Goal: Information Seeking & Learning: Learn about a topic

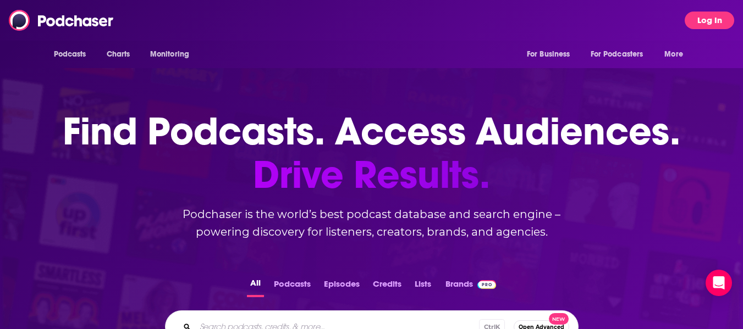
click at [708, 24] on button "Log In" at bounding box center [710, 21] width 50 height 18
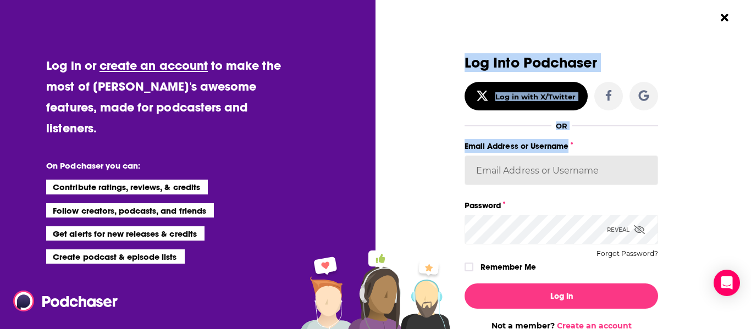
drag, startPoint x: 450, startPoint y: 173, endPoint x: 480, endPoint y: 171, distance: 30.4
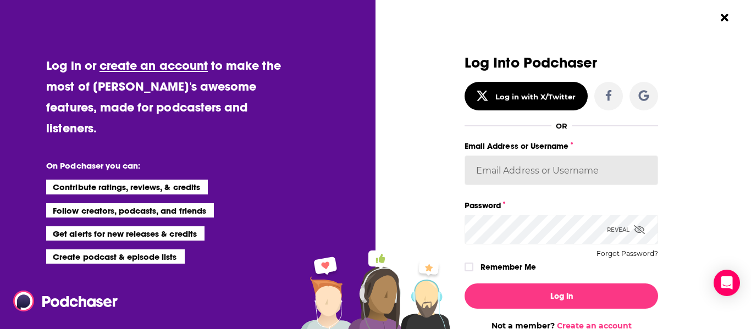
scroll to position [6, 0]
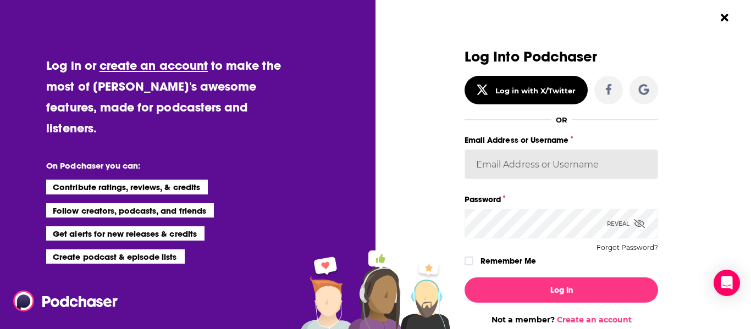
click at [480, 171] on input "Email Address or Username" at bounding box center [562, 165] width 194 height 30
type input "angelabellBL2024"
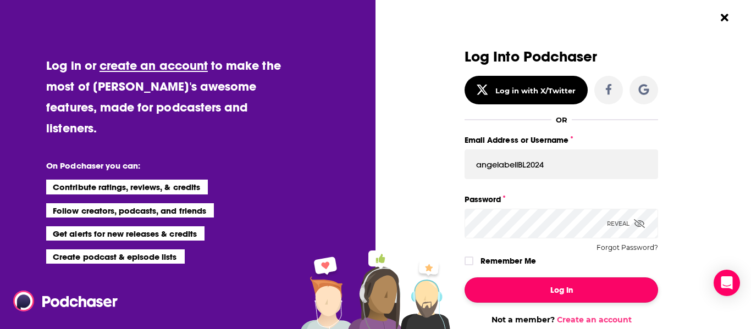
click at [533, 292] on button "Log In" at bounding box center [562, 290] width 194 height 25
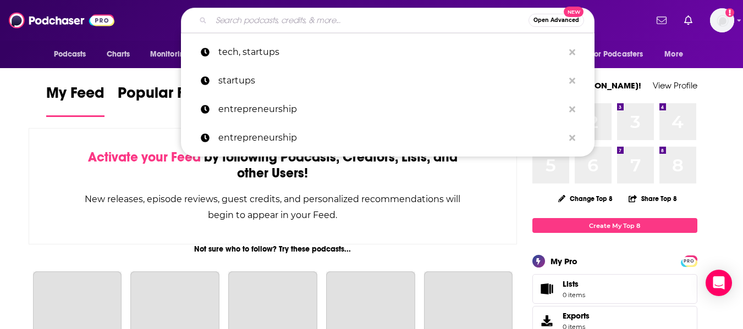
click at [307, 18] on input "Search podcasts, credits, & more..." at bounding box center [369, 21] width 317 height 18
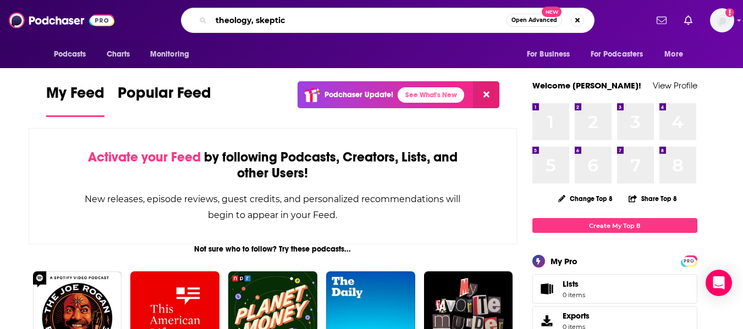
type input "theology, skeptic"
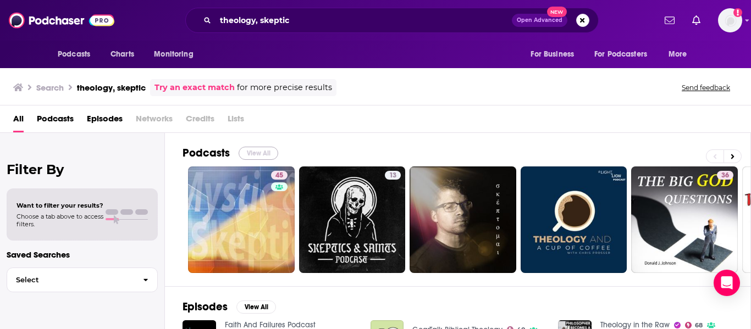
click at [267, 150] on button "View All" at bounding box center [259, 153] width 40 height 13
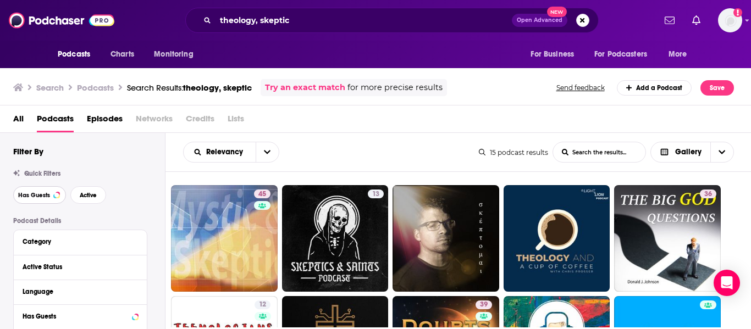
click at [24, 195] on span "Has Guests" at bounding box center [34, 196] width 32 height 6
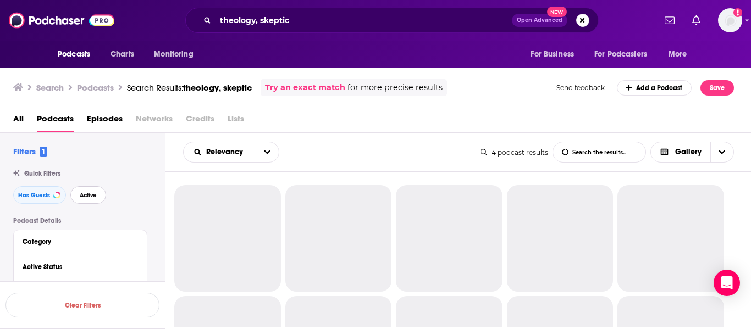
click at [73, 196] on button "Active" at bounding box center [88, 195] width 36 height 18
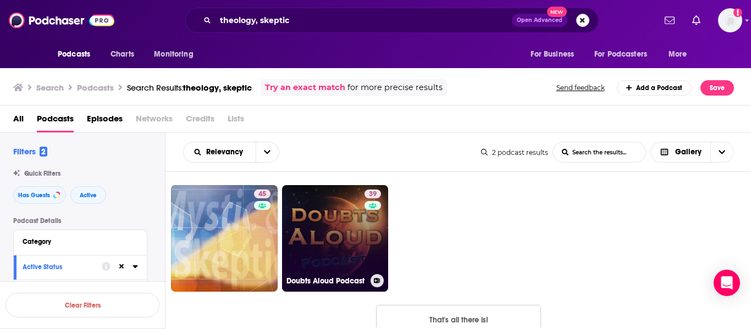
click at [319, 208] on link "39 Doubts Aloud Podcast" at bounding box center [335, 238] width 107 height 107
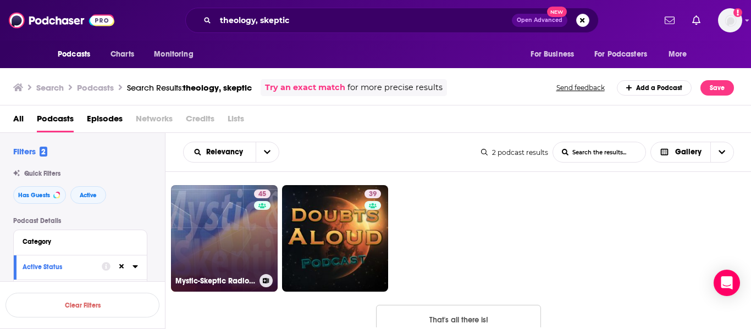
click at [207, 228] on link "45 Mystic-Skeptic Radio: Uncensored/Raiders of the Unknown" at bounding box center [224, 238] width 107 height 107
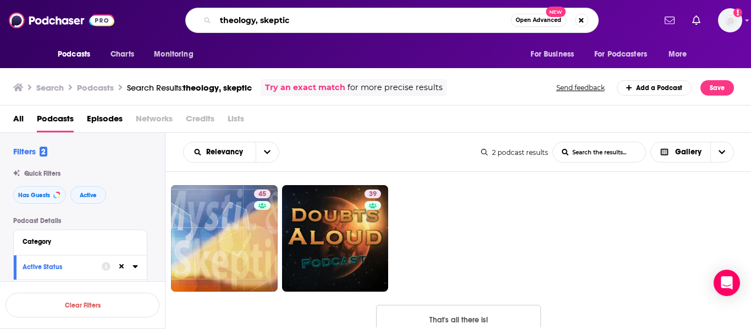
click at [261, 22] on input "theology, skeptic" at bounding box center [363, 21] width 295 height 18
type input "skeptic"
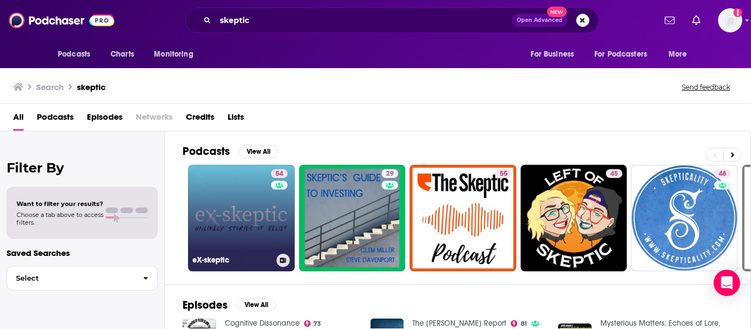
click at [233, 220] on link "54 eX-skeptic" at bounding box center [241, 218] width 107 height 107
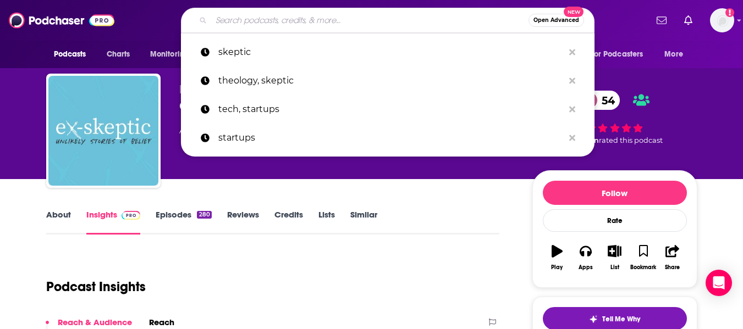
click at [302, 23] on input "Search podcasts, credits, & more..." at bounding box center [369, 21] width 317 height 18
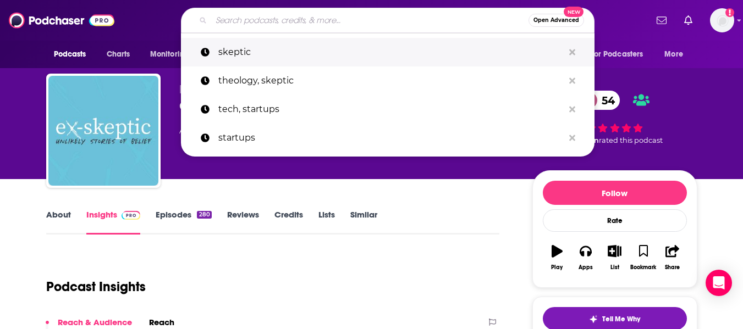
click at [305, 54] on p "skeptic" at bounding box center [390, 52] width 345 height 29
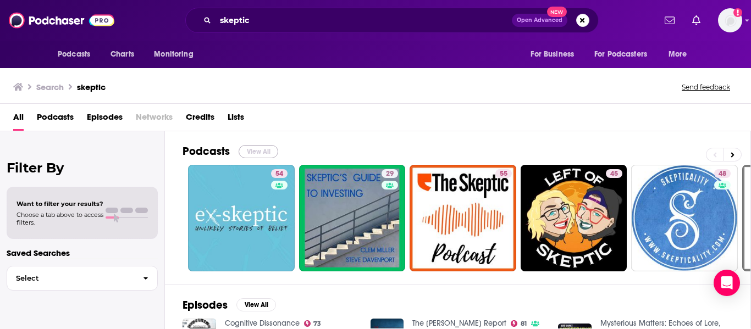
click at [259, 152] on button "View All" at bounding box center [259, 151] width 40 height 13
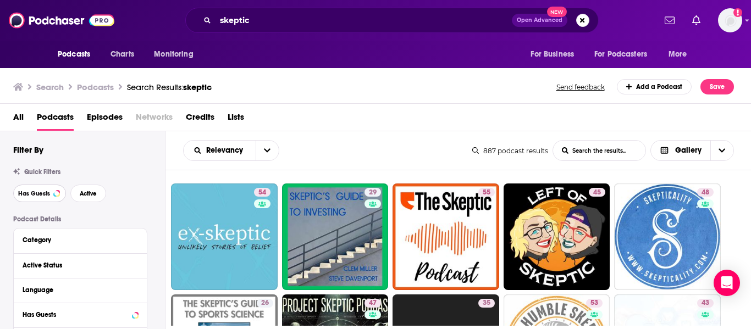
click at [36, 194] on span "Has Guests" at bounding box center [34, 194] width 32 height 6
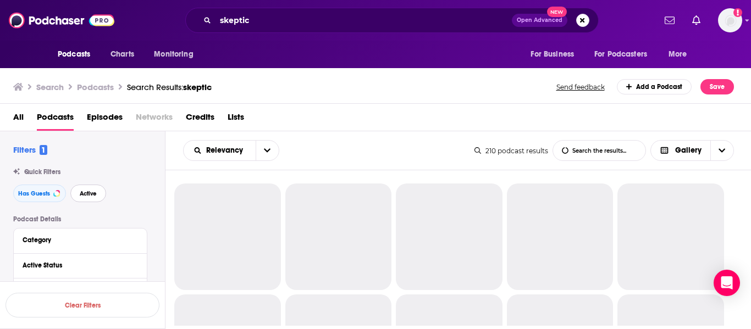
click at [83, 197] on span "Active" at bounding box center [88, 194] width 17 height 6
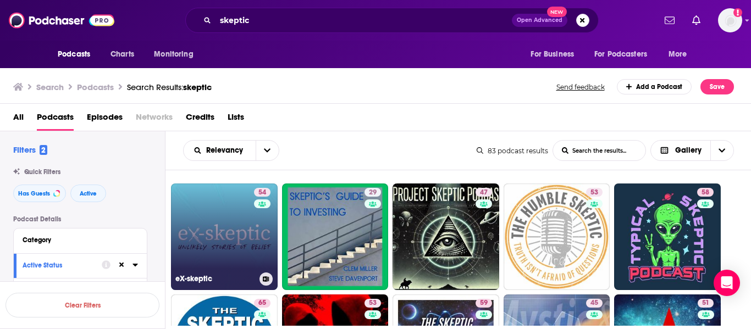
click at [217, 241] on link "54 eX-skeptic" at bounding box center [224, 237] width 107 height 107
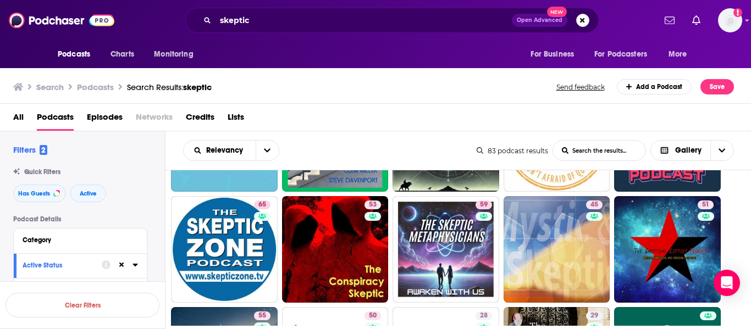
scroll to position [99, 0]
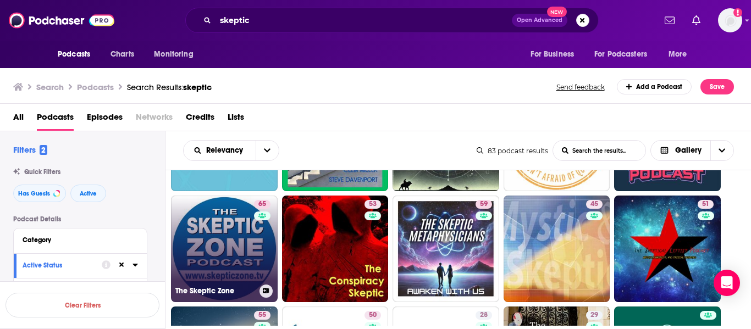
click at [230, 240] on link "65 The Skeptic Zone" at bounding box center [224, 249] width 107 height 107
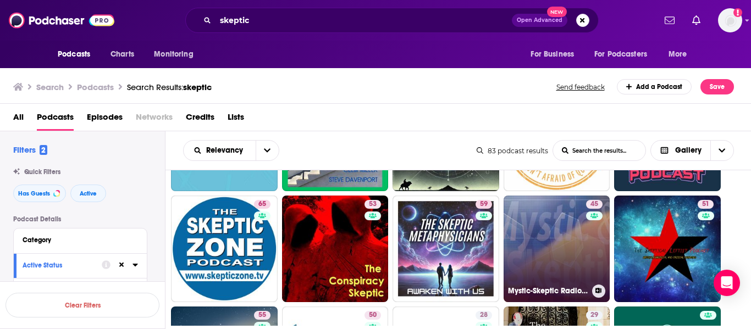
scroll to position [10, 0]
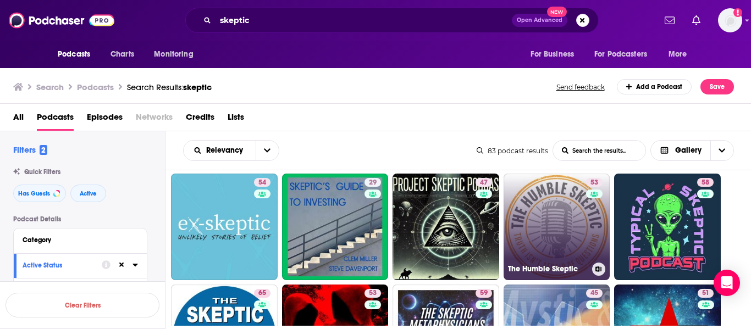
click at [560, 248] on link "53 The Humble Skeptic" at bounding box center [557, 227] width 107 height 107
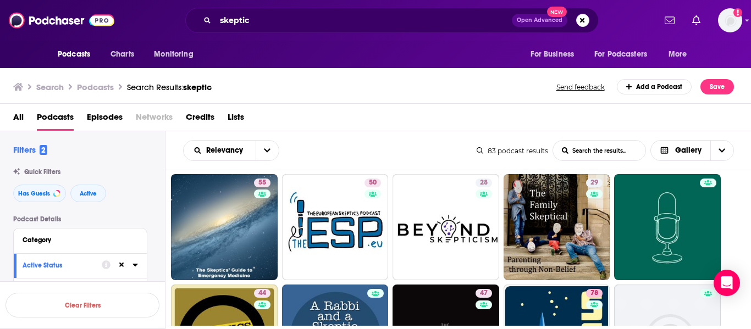
scroll to position [232, 0]
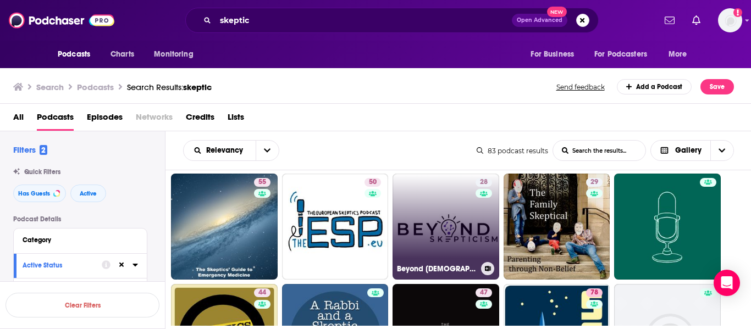
click at [432, 210] on link "28 Beyond Skepticism" at bounding box center [446, 227] width 107 height 107
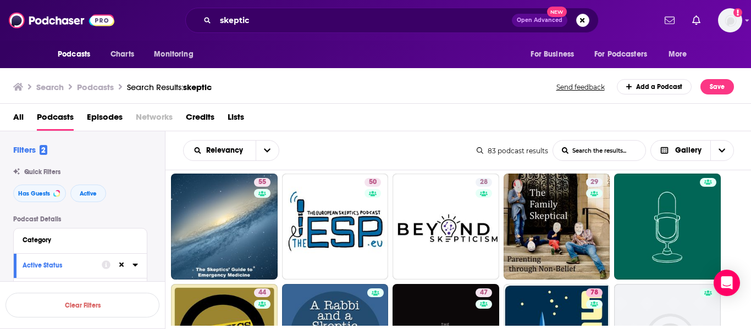
scroll to position [339, 0]
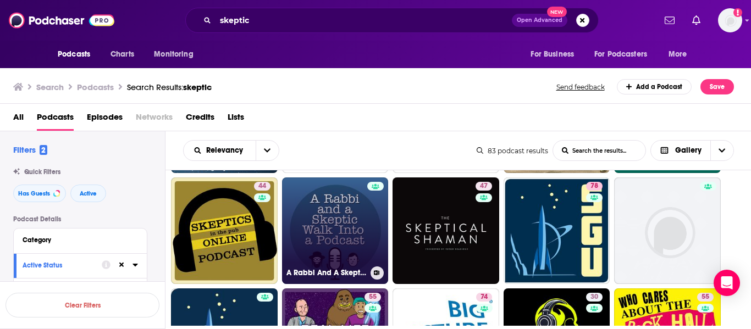
click at [331, 227] on link "A Rabbi And A Skeptic Walk Into A Podcast" at bounding box center [335, 231] width 107 height 107
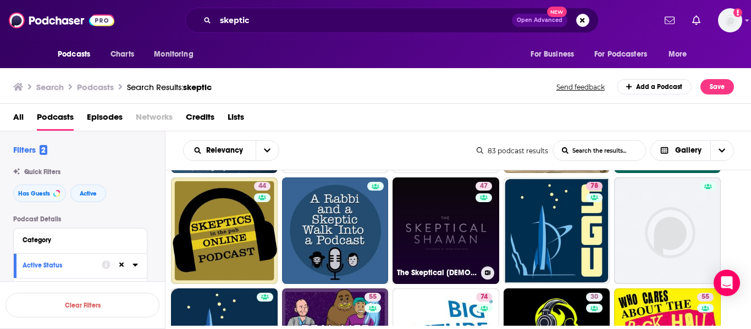
click at [433, 213] on link "47 The Skeptical Shaman" at bounding box center [446, 231] width 107 height 107
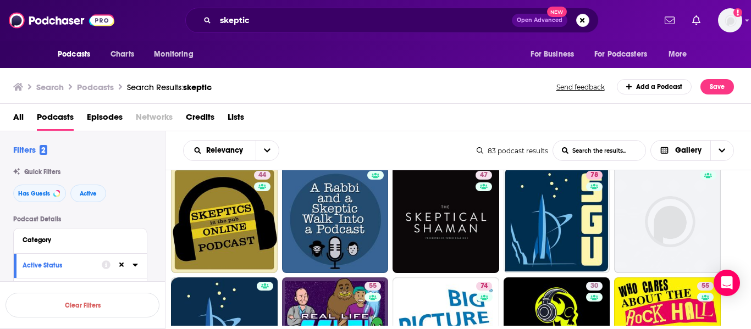
scroll to position [443, 0]
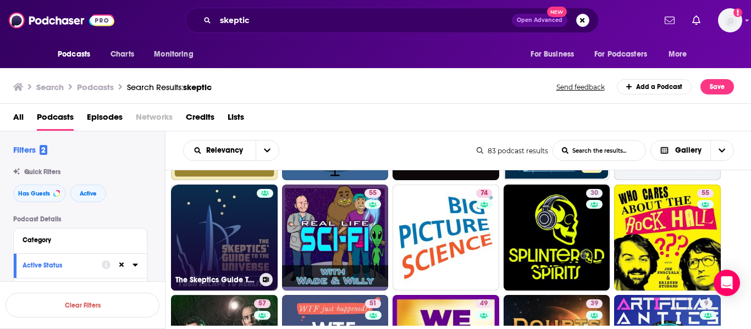
click at [195, 225] on link "The Skeptics Guide To The Universe" at bounding box center [224, 238] width 107 height 107
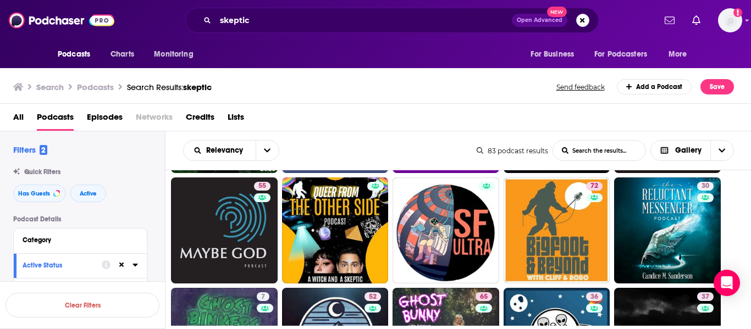
scroll to position [668, 0]
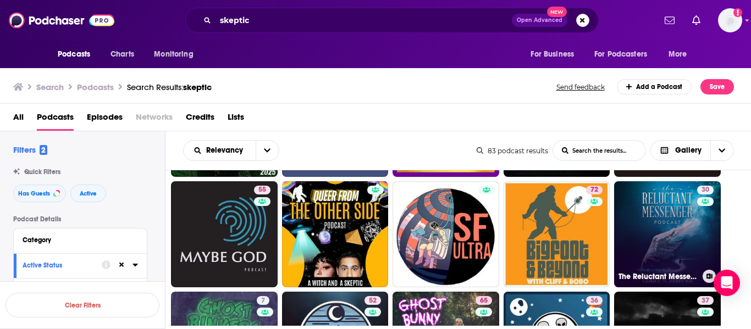
click at [666, 228] on link "30 The Reluctant Messenger Podcast" at bounding box center [667, 235] width 107 height 107
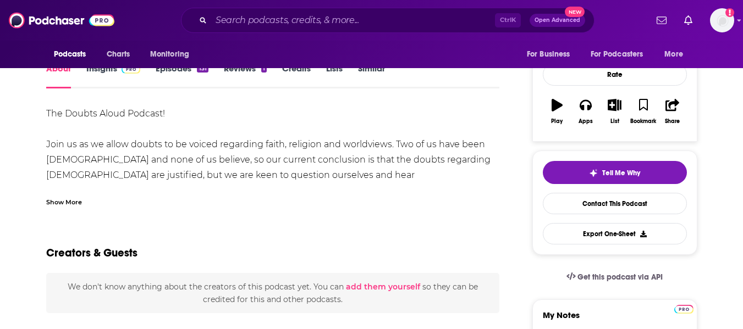
scroll to position [150, 0]
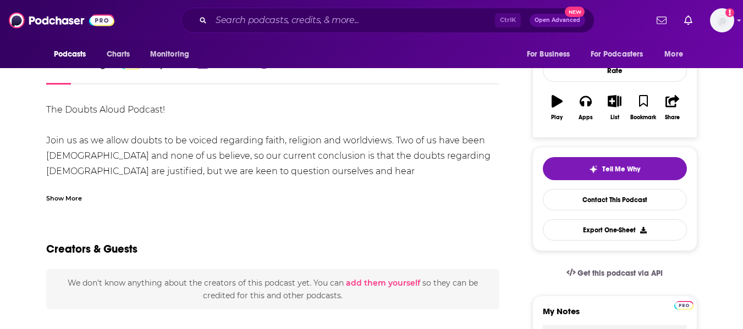
click at [72, 199] on div "Show More" at bounding box center [64, 198] width 36 height 10
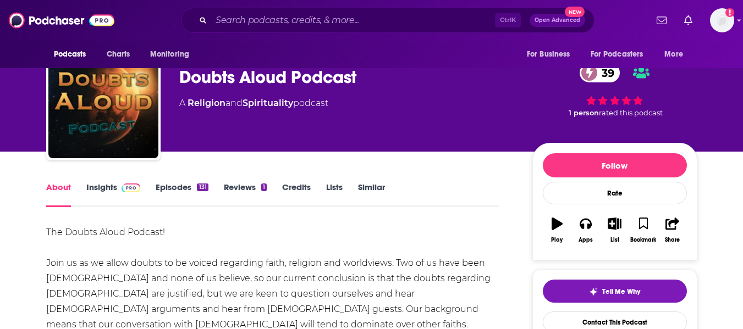
scroll to position [0, 0]
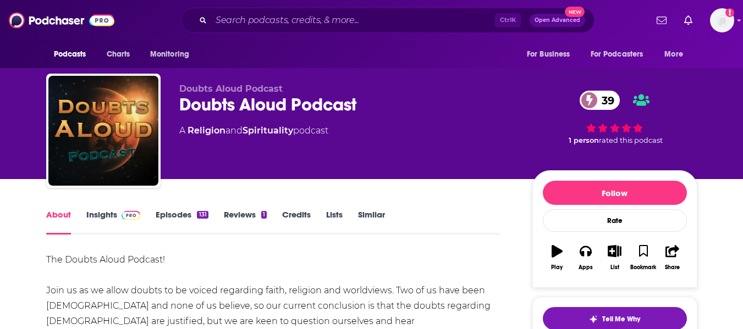
click at [198, 108] on div "Doubts Aloud Podcast 39" at bounding box center [347, 104] width 336 height 21
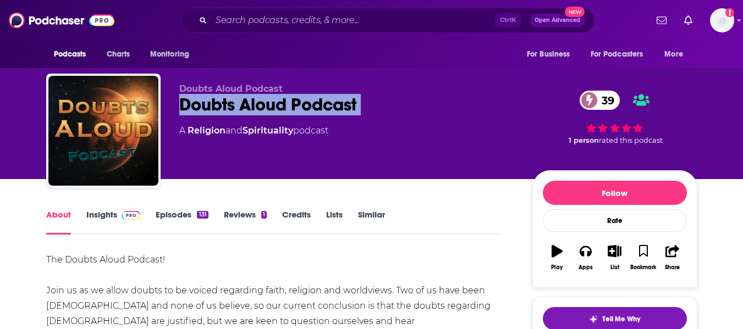
click at [198, 108] on div "Doubts Aloud Podcast 39" at bounding box center [347, 104] width 336 height 21
copy div "Doubts Aloud Podcast 39"
click at [109, 212] on link "Insights" at bounding box center [113, 222] width 54 height 25
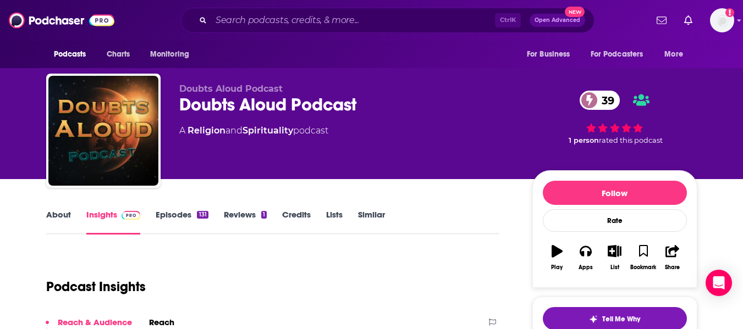
click at [106, 210] on link "Insights" at bounding box center [113, 222] width 54 height 25
click at [0, 167] on div "Doubts Aloud Podcast Doubts Aloud Podcast 39 A Religion and Spirituality podcas…" at bounding box center [371, 89] width 743 height 179
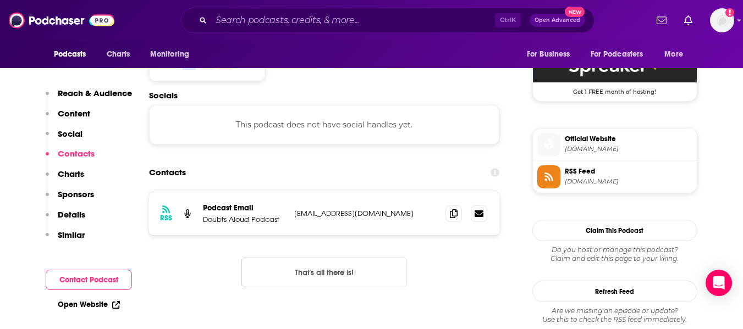
scroll to position [906, 0]
click at [457, 208] on icon at bounding box center [454, 212] width 8 height 9
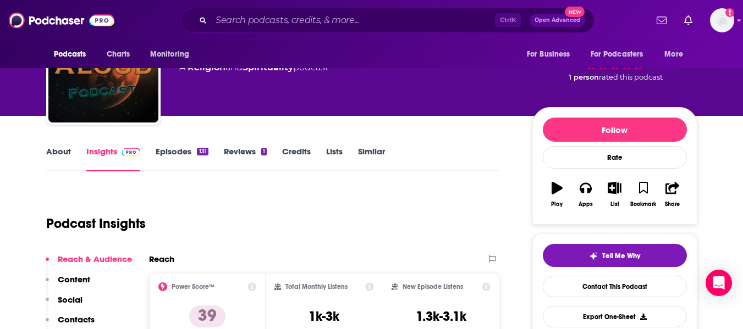
scroll to position [0, 0]
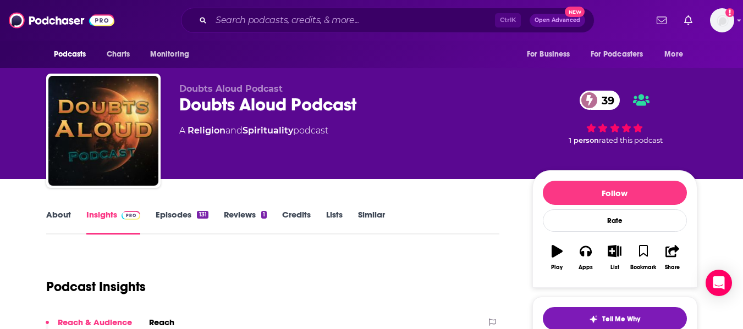
click at [60, 228] on link "About" at bounding box center [58, 222] width 25 height 25
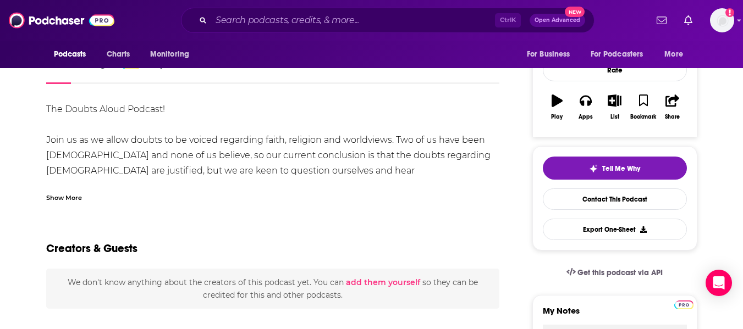
scroll to position [151, 0]
click at [75, 196] on div "Show More" at bounding box center [64, 196] width 36 height 10
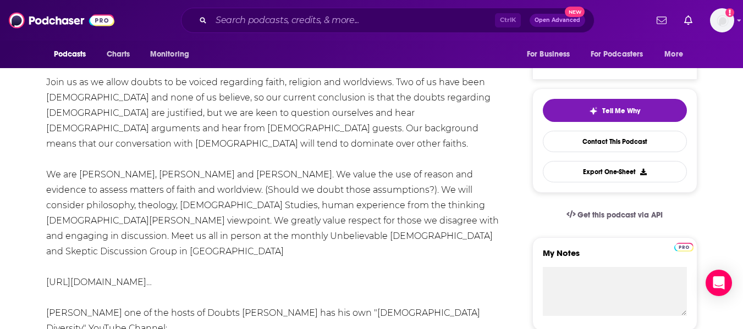
scroll to position [209, 0]
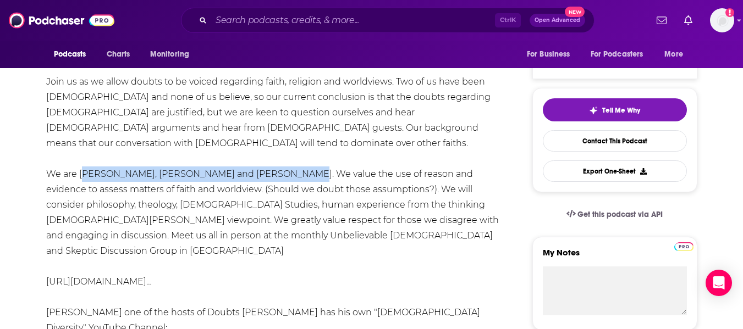
drag, startPoint x: 80, startPoint y: 175, endPoint x: 286, endPoint y: 178, distance: 205.7
copy div "Frances Janusz, Andrew Whyte and Ed Atkinson"
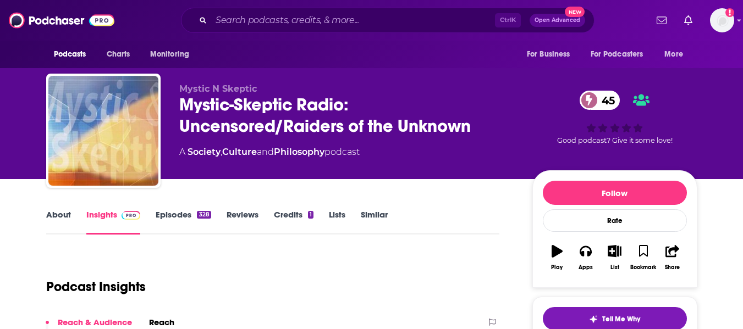
click at [59, 223] on link "About" at bounding box center [58, 222] width 25 height 25
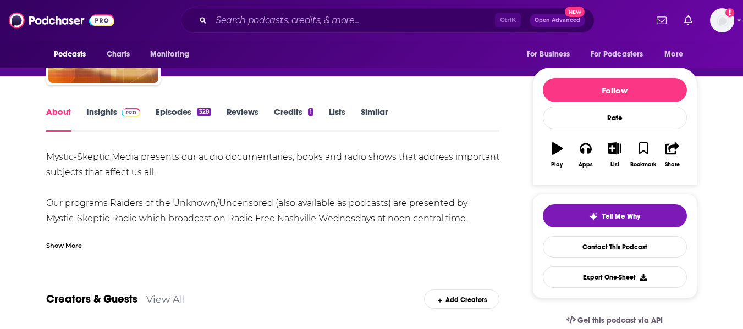
click at [63, 239] on div "Show More" at bounding box center [273, 241] width 454 height 19
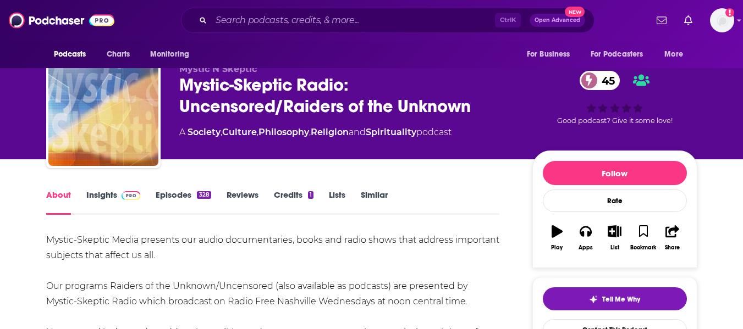
scroll to position [0, 0]
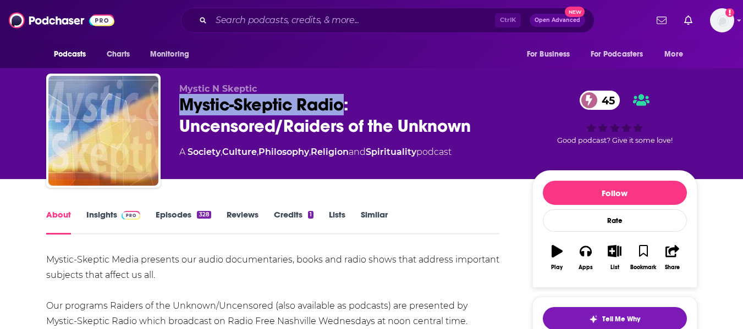
drag, startPoint x: 178, startPoint y: 106, endPoint x: 342, endPoint y: 106, distance: 163.4
click at [342, 106] on div "Mystic N Skeptic Mystic-Skeptic Radio: Uncensored/Raiders of the Unknown 45 A S…" at bounding box center [371, 133] width 651 height 119
copy h1 "Mystic-Skeptic Radio"
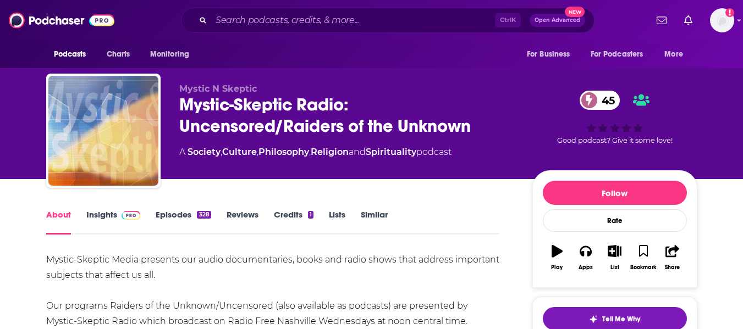
click at [0, 179] on div "Mystic N Skeptic Mystic-Skeptic Radio: Uncensored/Raiders of the Unknown 45 A S…" at bounding box center [371, 89] width 743 height 179
click at [93, 217] on link "Insights" at bounding box center [113, 222] width 54 height 25
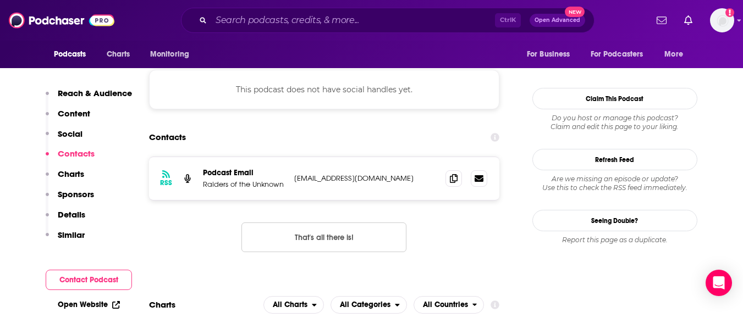
scroll to position [950, 0]
click at [448, 169] on span at bounding box center [454, 177] width 17 height 17
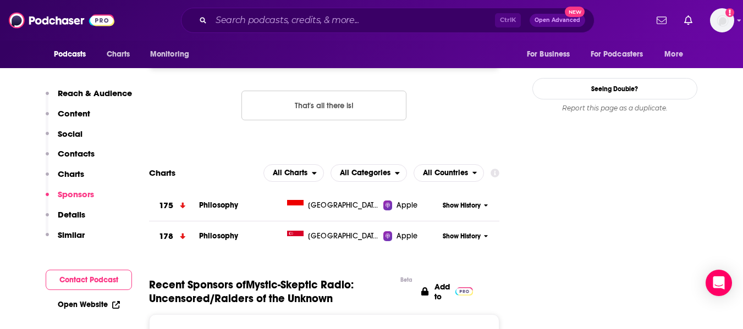
scroll to position [1117, 0]
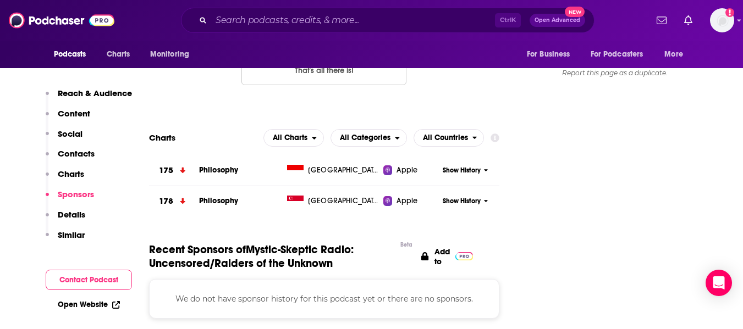
click at [87, 300] on link "Open Website" at bounding box center [89, 304] width 62 height 9
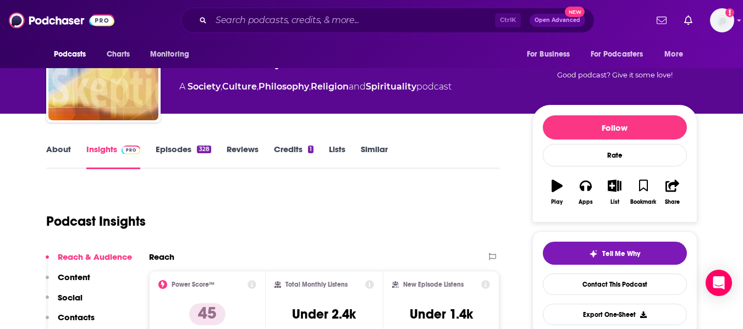
scroll to position [0, 0]
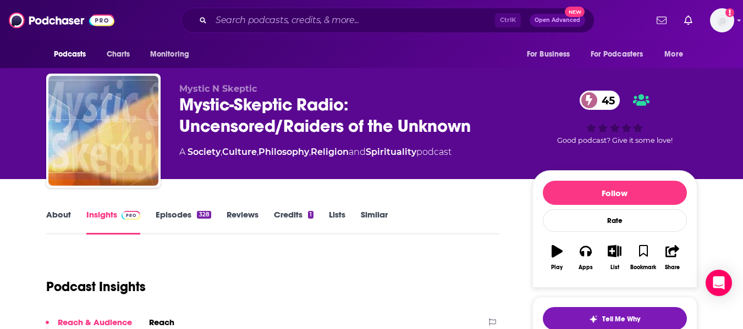
click at [54, 217] on link "About" at bounding box center [58, 222] width 25 height 25
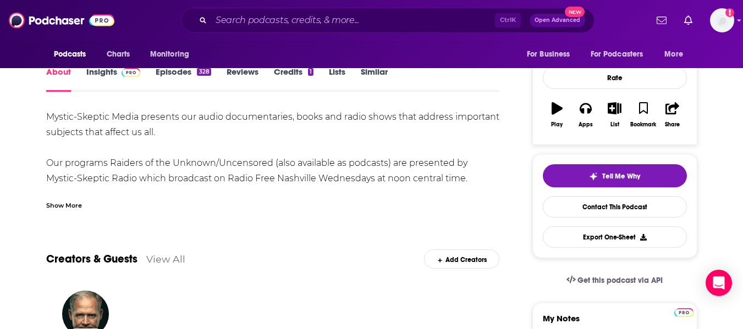
click at [77, 206] on div "Show More" at bounding box center [64, 205] width 36 height 10
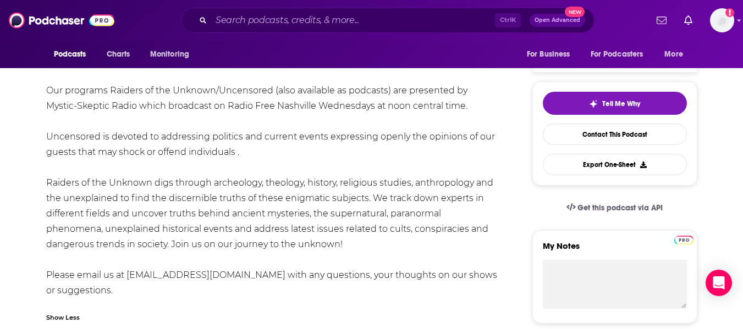
scroll to position [214, 0]
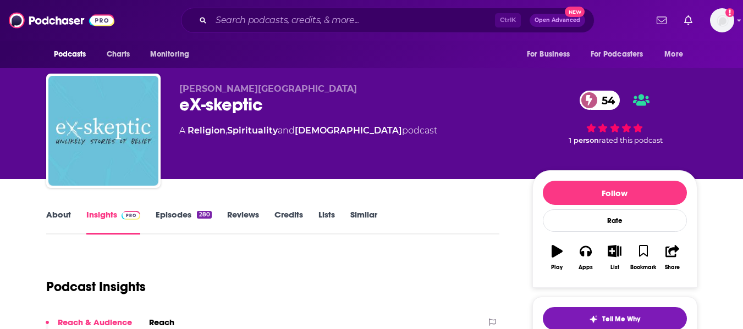
click at [57, 221] on link "About" at bounding box center [58, 222] width 25 height 25
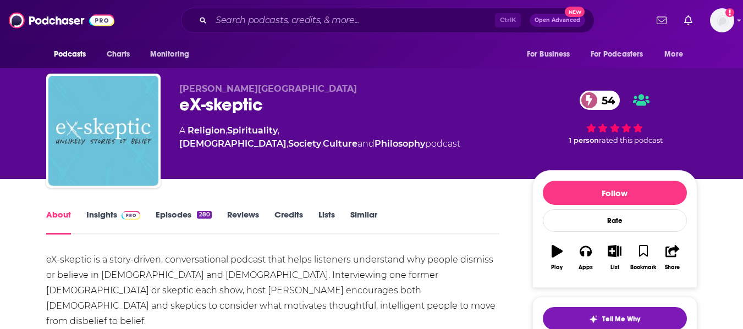
click at [195, 107] on div "eX-skeptic 54" at bounding box center [347, 104] width 336 height 21
copy div "eX-skeptic 54"
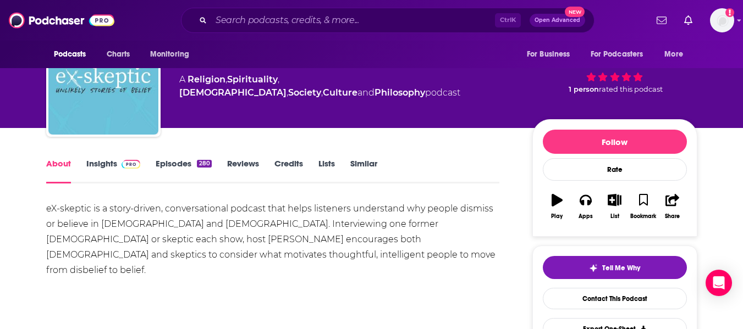
scroll to position [52, 0]
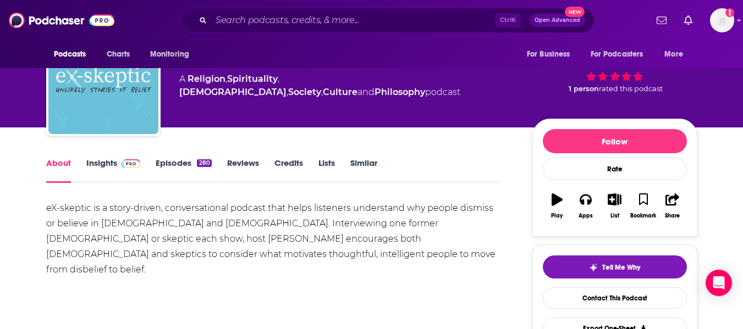
click at [108, 167] on link "Insights" at bounding box center [113, 170] width 54 height 25
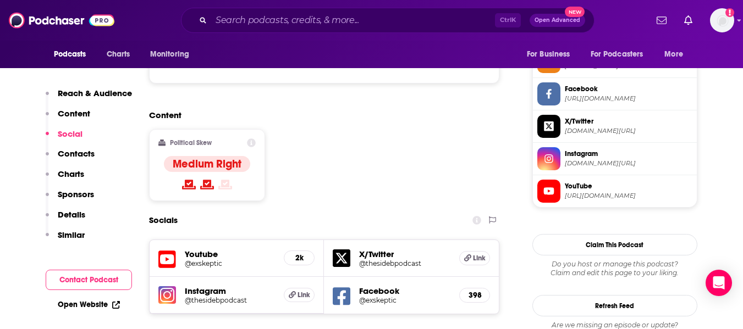
scroll to position [1001, 0]
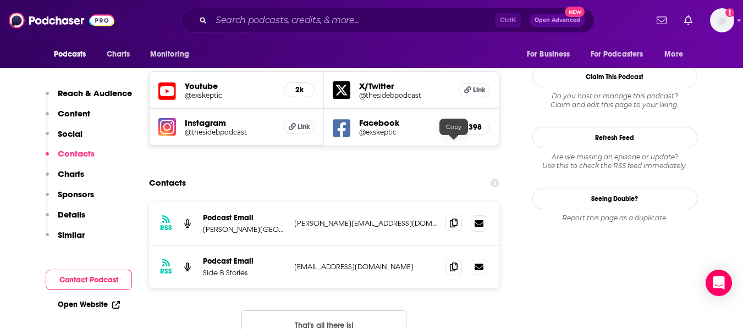
click at [454, 219] on icon at bounding box center [454, 223] width 8 height 9
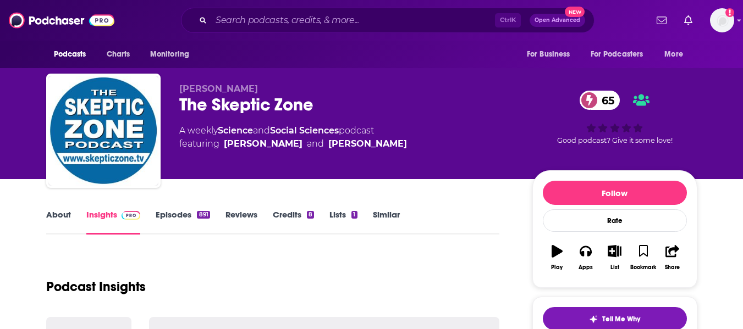
click at [53, 215] on link "About" at bounding box center [58, 222] width 25 height 25
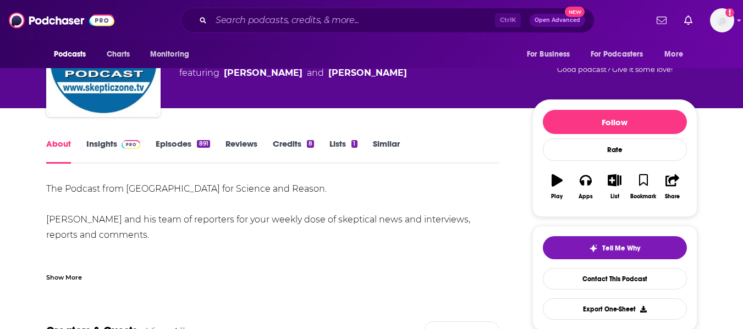
scroll to position [72, 0]
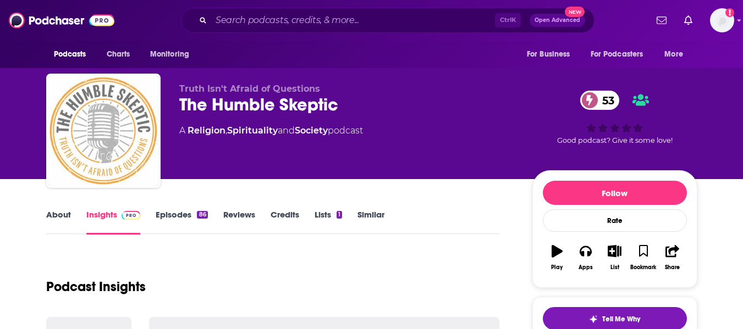
click at [56, 222] on link "About" at bounding box center [58, 222] width 25 height 25
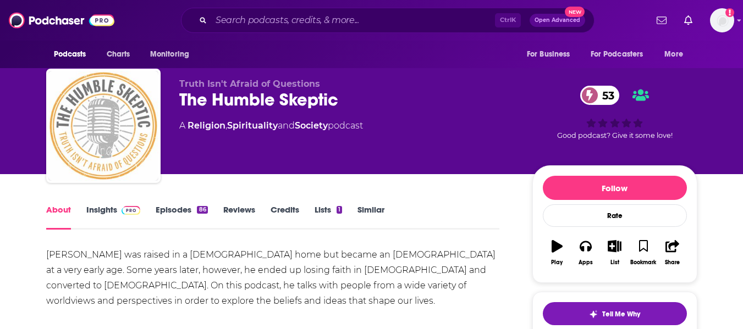
scroll to position [1, 0]
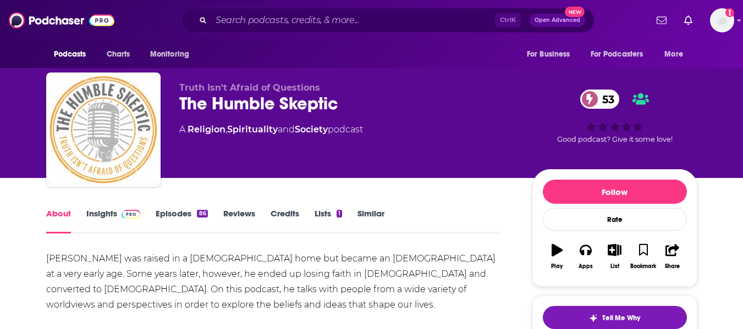
click at [208, 105] on div "The Humble Skeptic 53" at bounding box center [347, 103] width 336 height 21
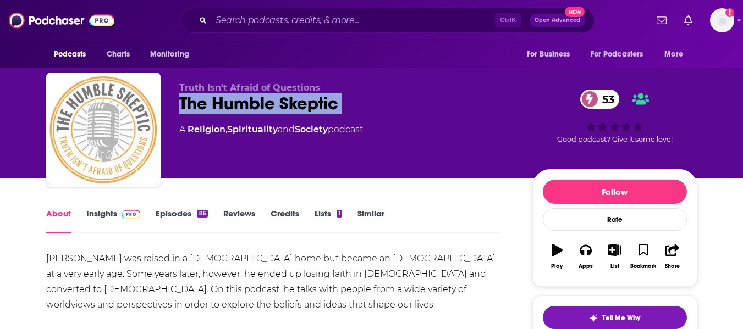
click at [208, 105] on div "The Humble Skeptic 53" at bounding box center [347, 103] width 336 height 21
copy div "The Humble Skeptic 53"
click at [94, 227] on link "Insights" at bounding box center [113, 220] width 54 height 25
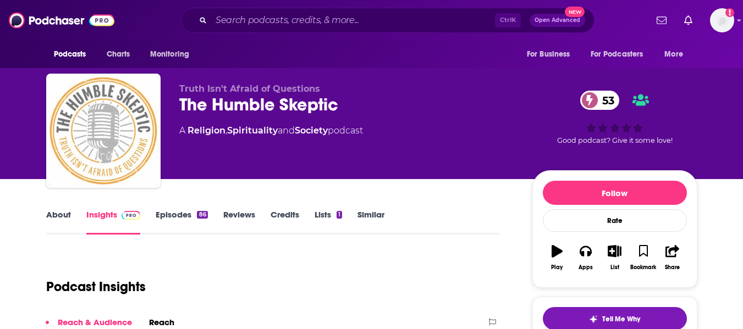
click at [0, 177] on div "Truth Isn't Afraid of Questions The Humble Skeptic 53 A Religion , Spirituality…" at bounding box center [371, 89] width 743 height 179
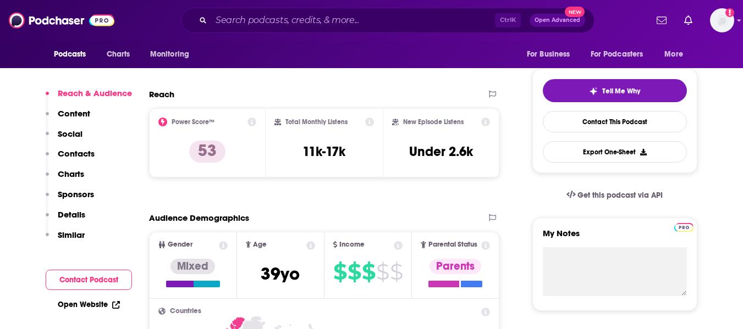
scroll to position [437, 0]
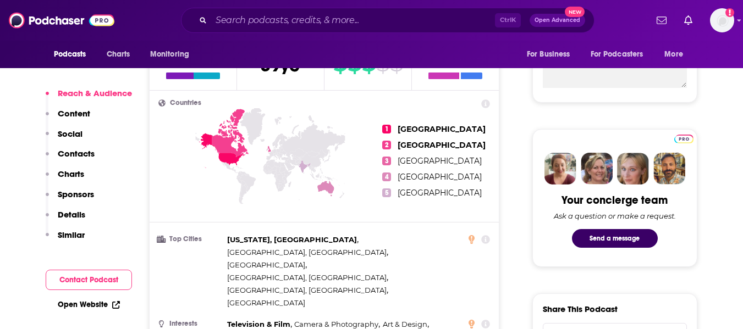
click at [89, 303] on link "Open Website" at bounding box center [89, 304] width 62 height 9
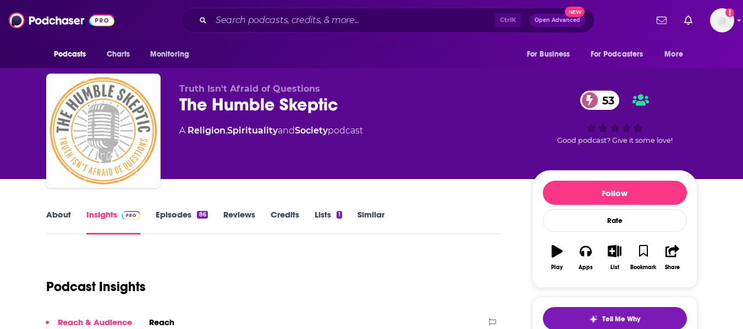
click at [59, 223] on link "About" at bounding box center [58, 222] width 25 height 25
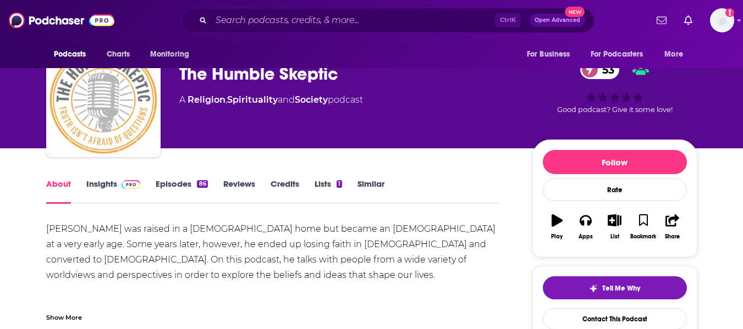
scroll to position [31, 0]
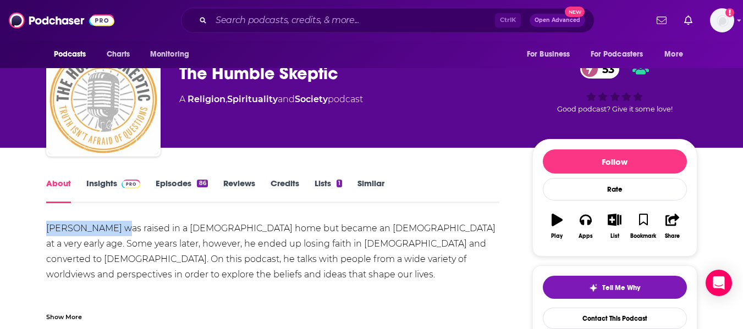
drag, startPoint x: 47, startPoint y: 231, endPoint x: 120, endPoint y: 233, distance: 72.6
click at [120, 233] on div "Shane Rosenthal was raised in a Jewish home but became an atheist at a very ear…" at bounding box center [273, 267] width 454 height 92
copy div "Shane Rosenthal"
click at [96, 182] on link "Insights" at bounding box center [113, 190] width 54 height 25
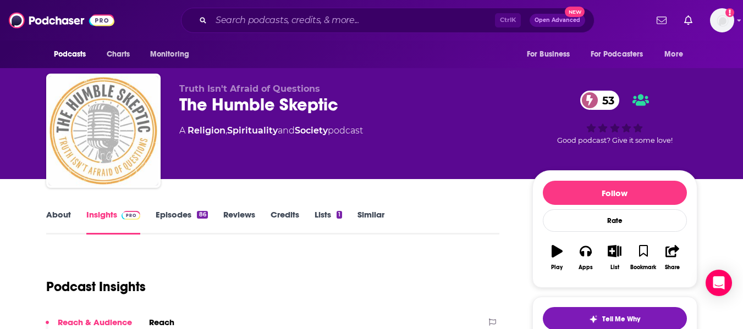
click at [0, 144] on div "Truth Isn't Afraid of Questions The Humble Skeptic 53 A Religion , Spirituality…" at bounding box center [371, 89] width 743 height 179
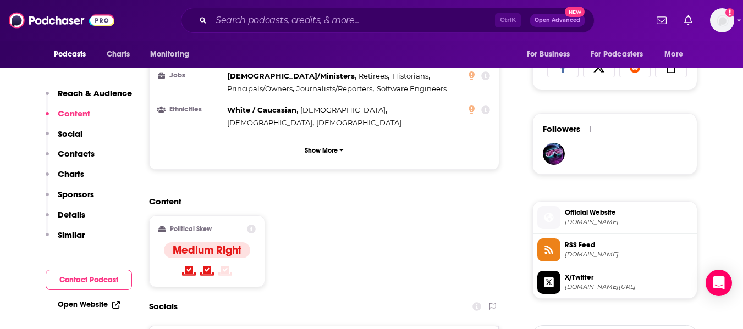
scroll to position [919, 0]
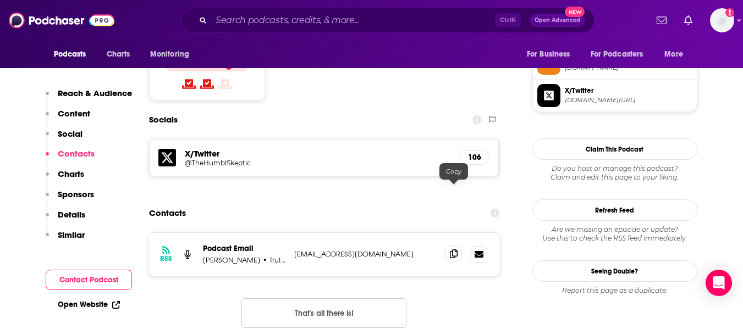
click at [450, 246] on span at bounding box center [454, 254] width 17 height 17
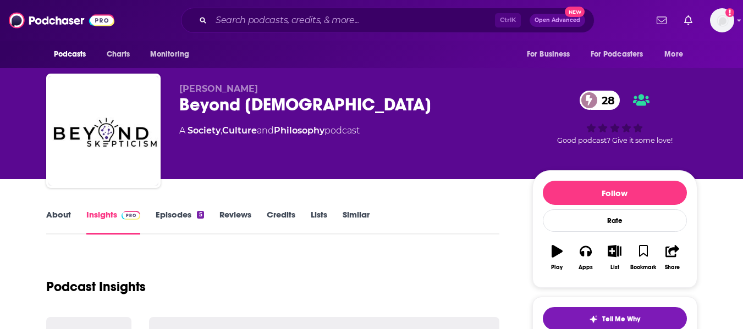
click at [54, 226] on link "About" at bounding box center [58, 222] width 25 height 25
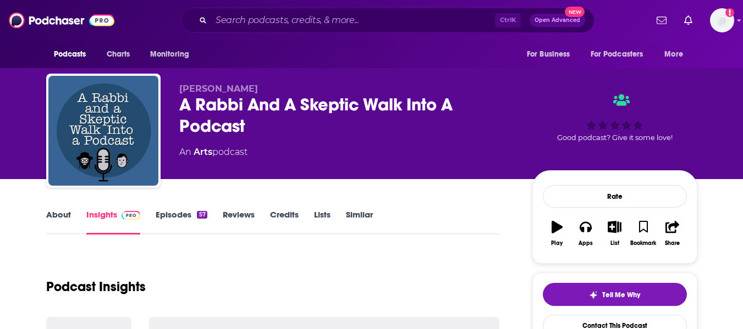
click at [56, 219] on link "About" at bounding box center [58, 222] width 25 height 25
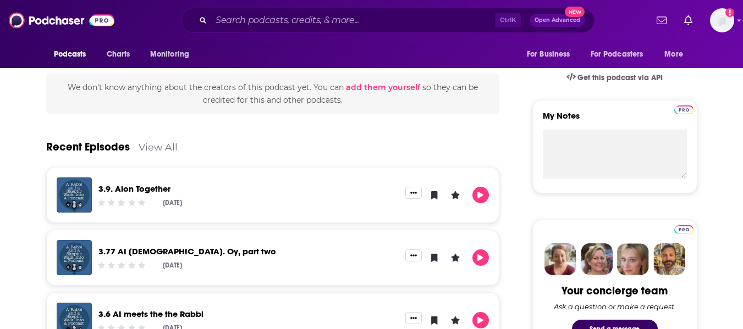
scroll to position [346, 0]
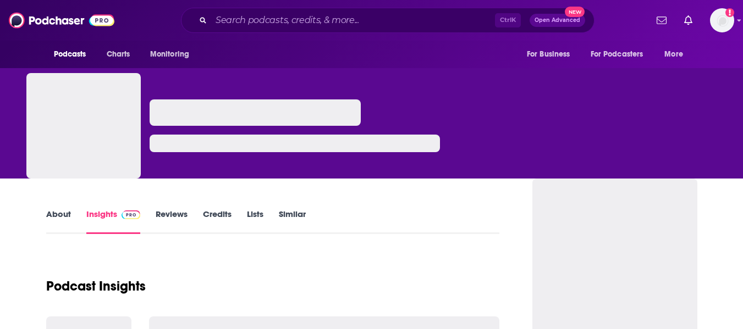
drag, startPoint x: 0, startPoint y: 0, endPoint x: 48, endPoint y: 223, distance: 228.5
click at [48, 223] on link "About" at bounding box center [58, 221] width 25 height 25
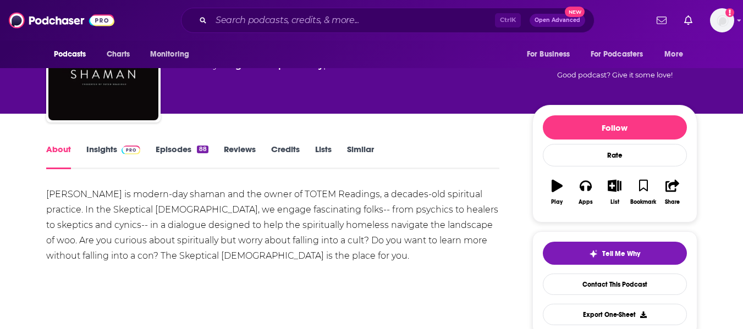
scroll to position [66, 0]
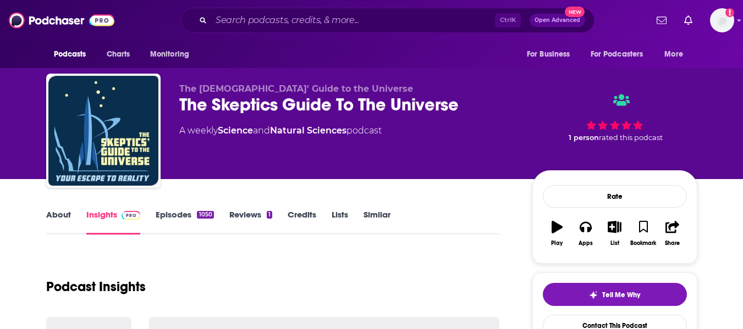
click at [54, 223] on link "About" at bounding box center [58, 222] width 25 height 25
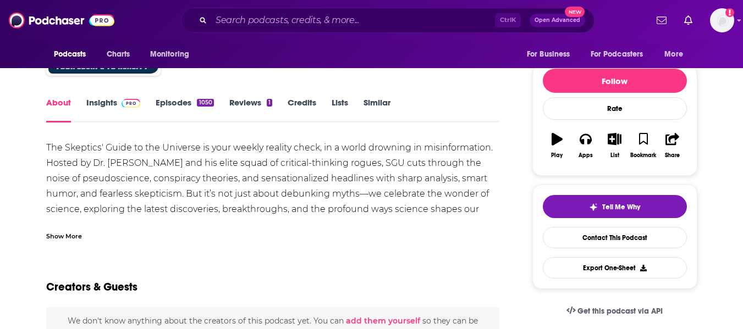
scroll to position [113, 0]
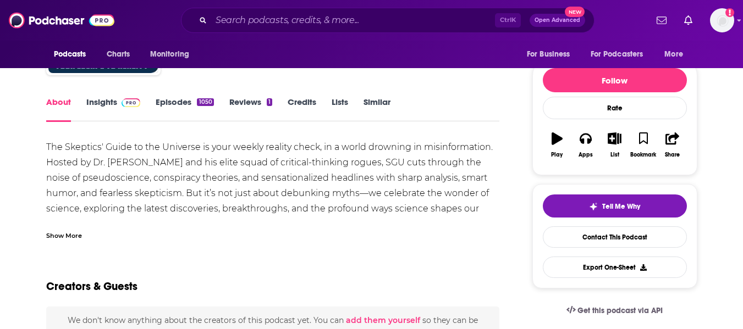
click at [73, 228] on div "Show More" at bounding box center [273, 231] width 454 height 19
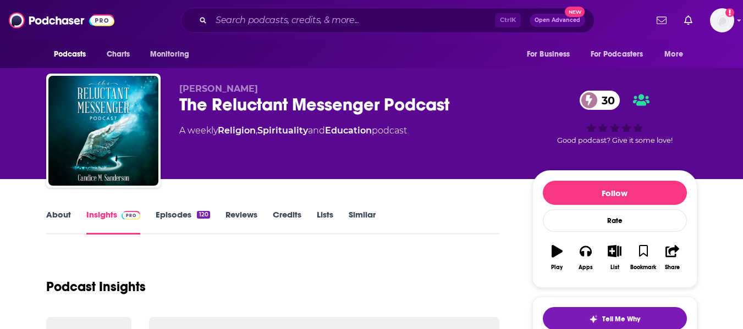
click at [54, 219] on link "About" at bounding box center [58, 222] width 25 height 25
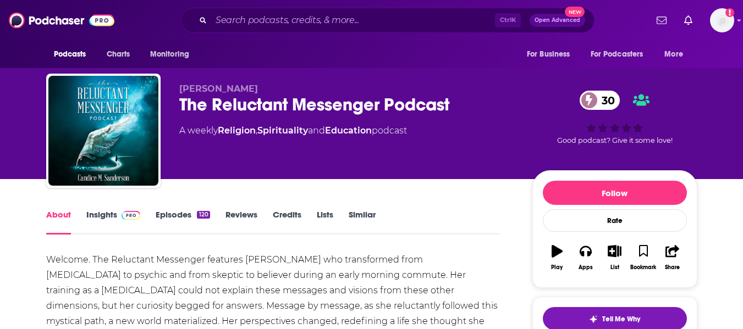
click at [268, 24] on input "Search podcasts, credits, & more..." at bounding box center [353, 21] width 284 height 18
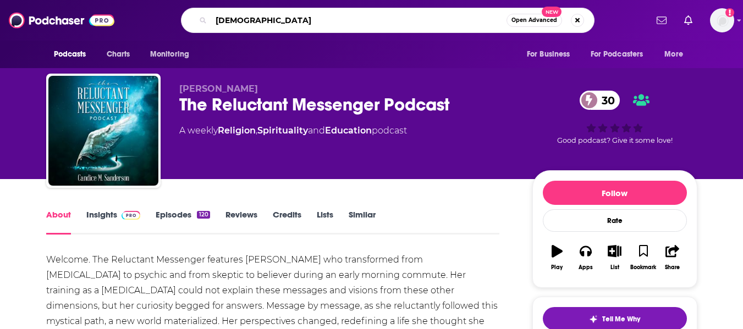
type input "[DEMOGRAPHIC_DATA]"
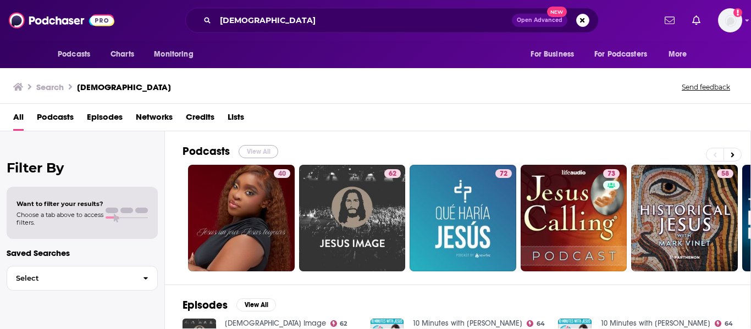
click at [259, 153] on button "View All" at bounding box center [259, 151] width 40 height 13
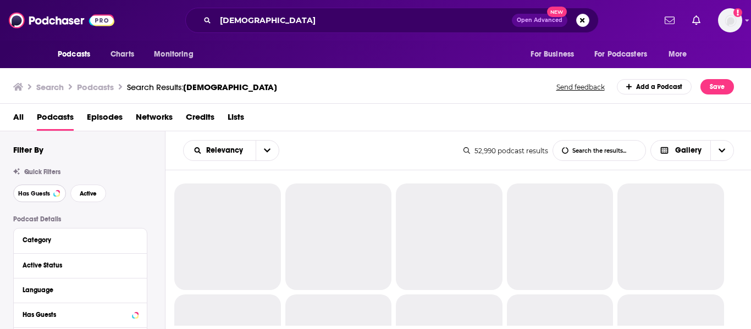
click at [40, 198] on button "Has Guests" at bounding box center [39, 194] width 53 height 18
click at [109, 192] on div "Has Guests Active" at bounding box center [89, 194] width 152 height 18
click at [97, 192] on button "Active" at bounding box center [88, 194] width 36 height 18
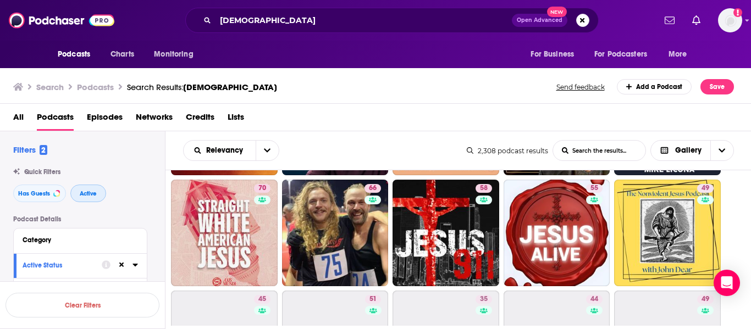
scroll to position [120, 0]
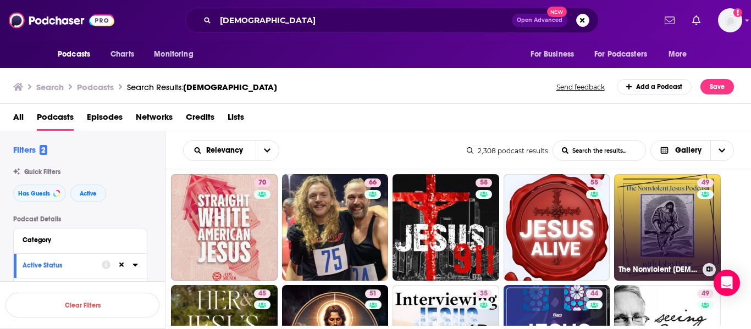
click at [655, 227] on link "49 The Nonviolent Jesus Podcast:" at bounding box center [667, 227] width 107 height 107
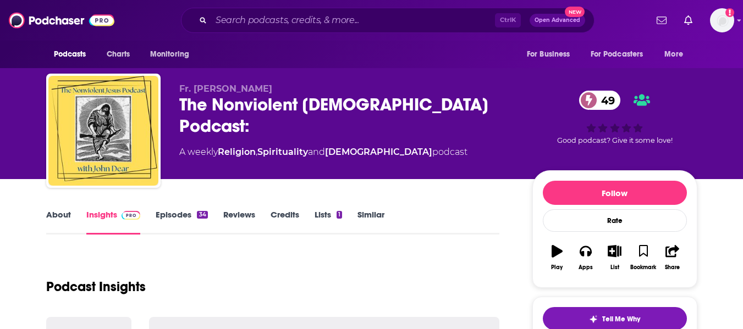
click at [52, 217] on link "About" at bounding box center [58, 222] width 25 height 25
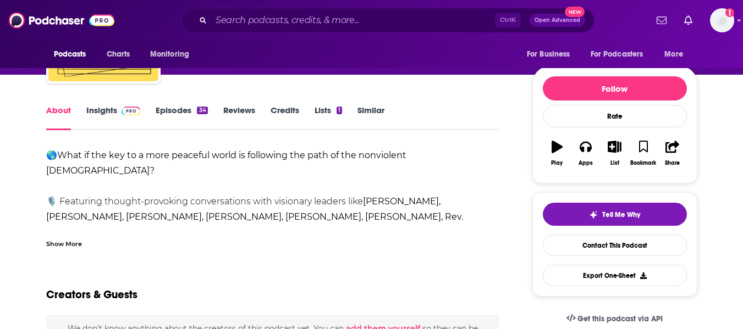
scroll to position [105, 0]
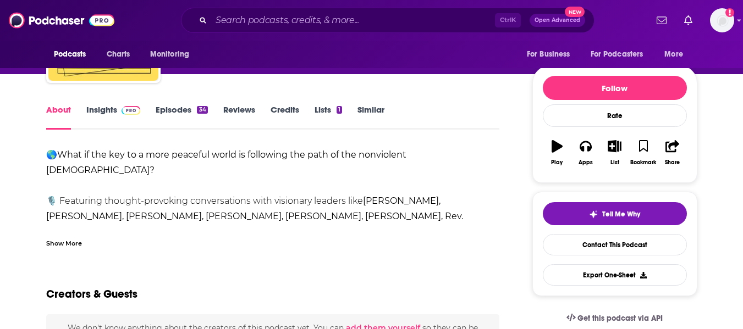
click at [70, 232] on div "Show More" at bounding box center [273, 239] width 454 height 19
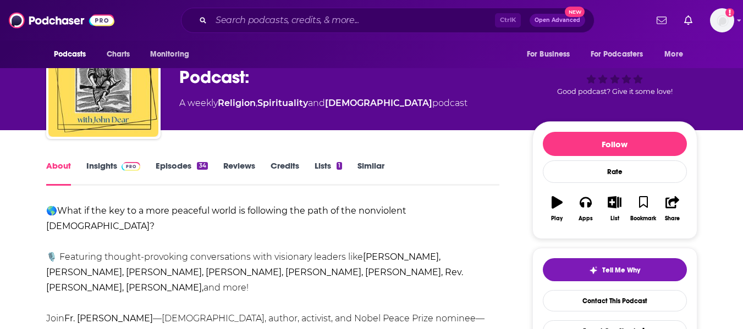
scroll to position [0, 0]
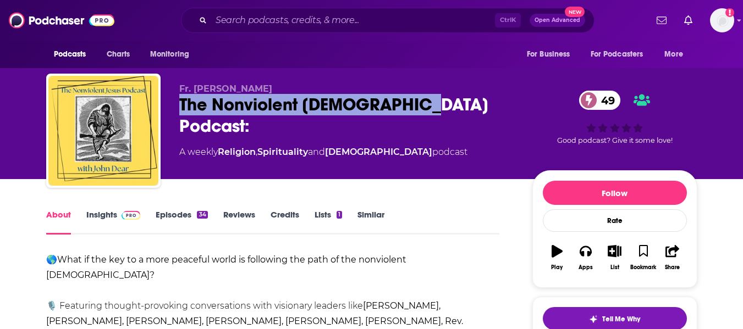
drag, startPoint x: 171, startPoint y: 111, endPoint x: 417, endPoint y: 112, distance: 245.9
click at [417, 112] on div "Fr. John Dear The Nonviolent Jesus Podcast: 49 A weekly Religion , Spirituality…" at bounding box center [371, 133] width 651 height 119
copy h1 "The Nonviolent Jesus Podcast"
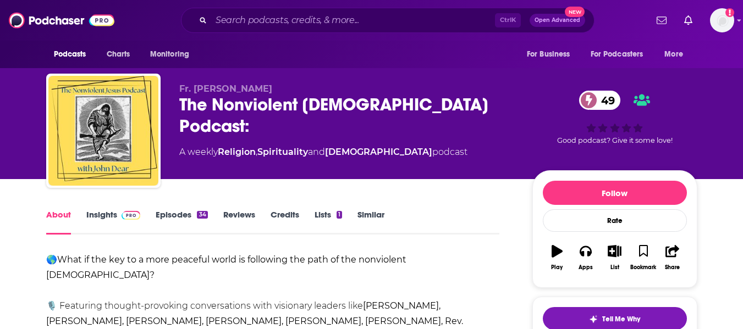
click at [94, 219] on link "Insights" at bounding box center [113, 222] width 54 height 25
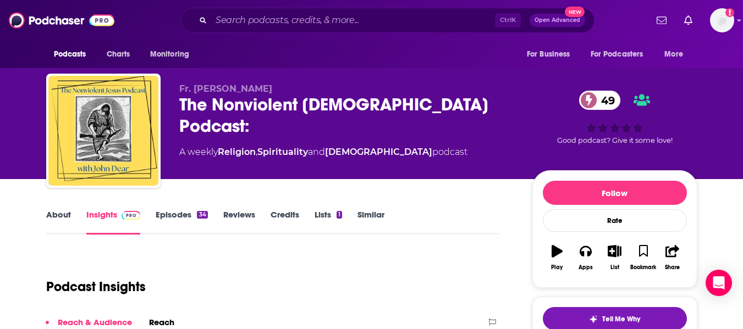
click at [184, 91] on span "Fr. John Dear" at bounding box center [225, 89] width 93 height 10
copy p "Fr. John Dear"
click at [0, 166] on div "Fr. John Dear The Nonviolent Jesus Podcast: 49 A weekly Religion , Spirituality…" at bounding box center [371, 89] width 743 height 179
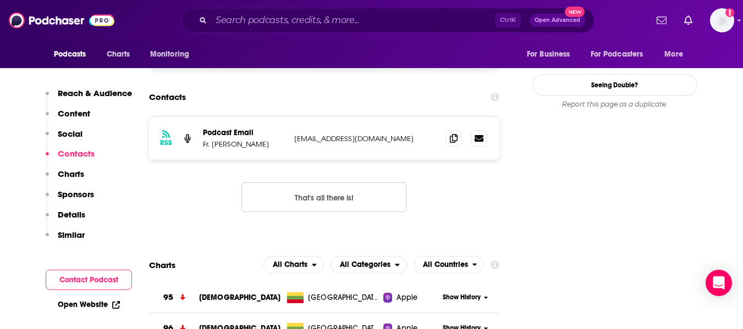
scroll to position [988, 0]
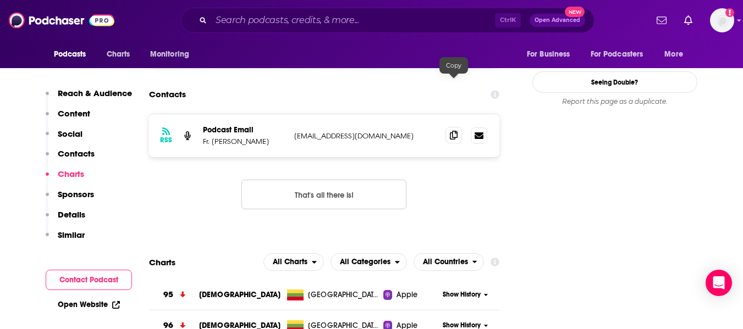
click at [453, 131] on icon at bounding box center [454, 135] width 8 height 9
